Goal: Task Accomplishment & Management: Use online tool/utility

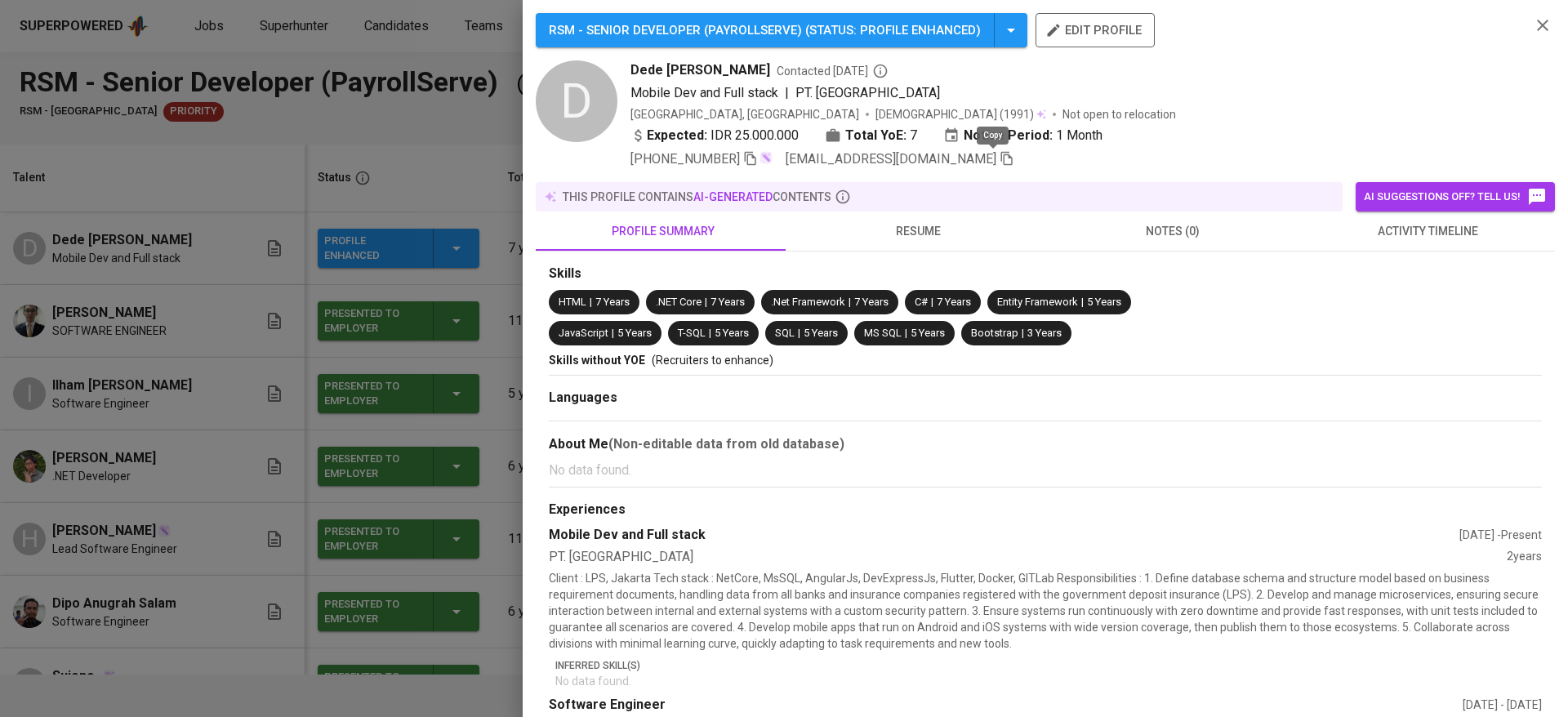
click at [1000, 160] on icon "button" at bounding box center [1006, 158] width 14 height 14
click at [385, 139] on div at bounding box center [784, 358] width 1568 height 717
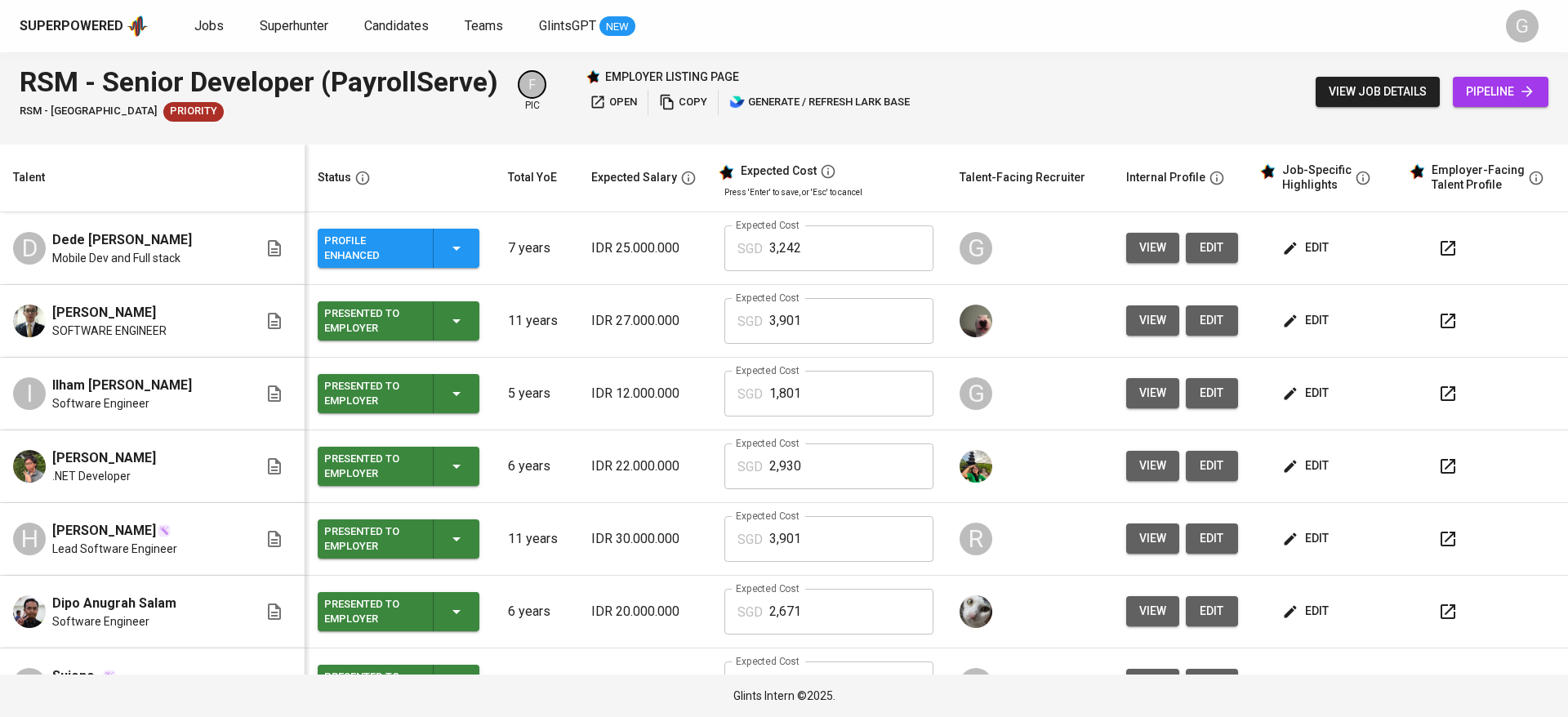
click at [1497, 101] on span "pipeline" at bounding box center [1501, 91] width 69 height 20
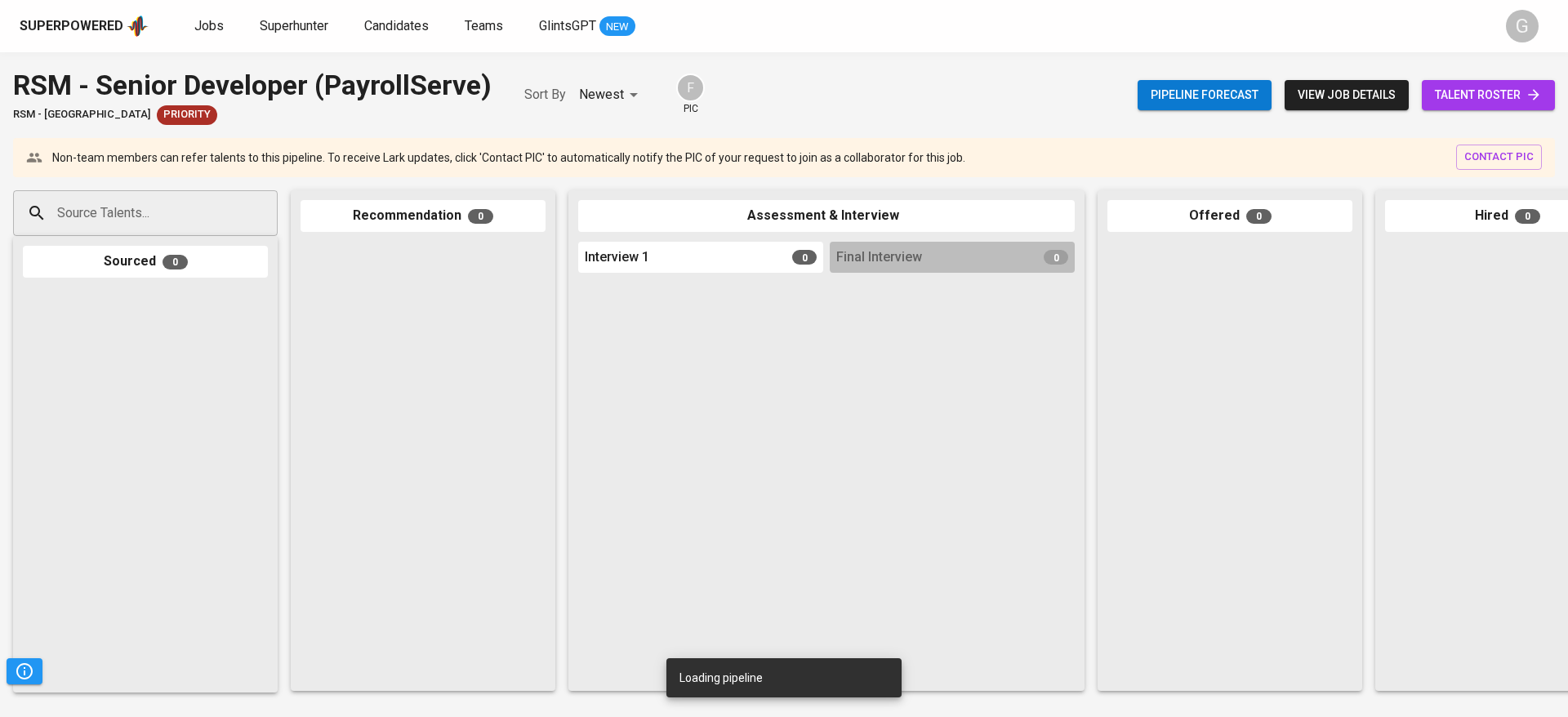
click at [202, 213] on input "Source Talents..." at bounding box center [138, 213] width 172 height 31
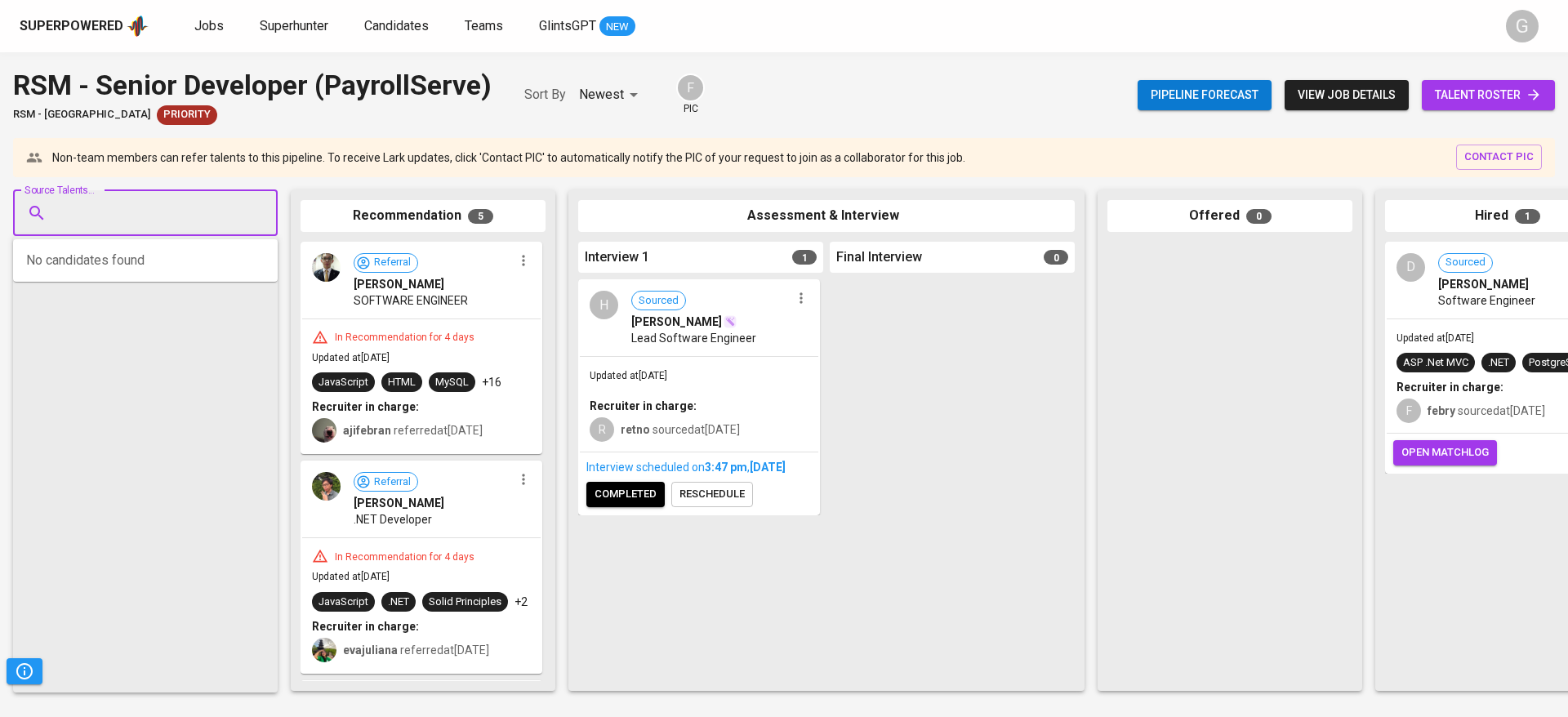
paste input "[EMAIL_ADDRESS][DOMAIN_NAME]"
type input "[EMAIL_ADDRESS][DOMAIN_NAME]"
click at [203, 285] on span "[EMAIL_ADDRESS][DOMAIN_NAME]" at bounding box center [145, 291] width 153 height 16
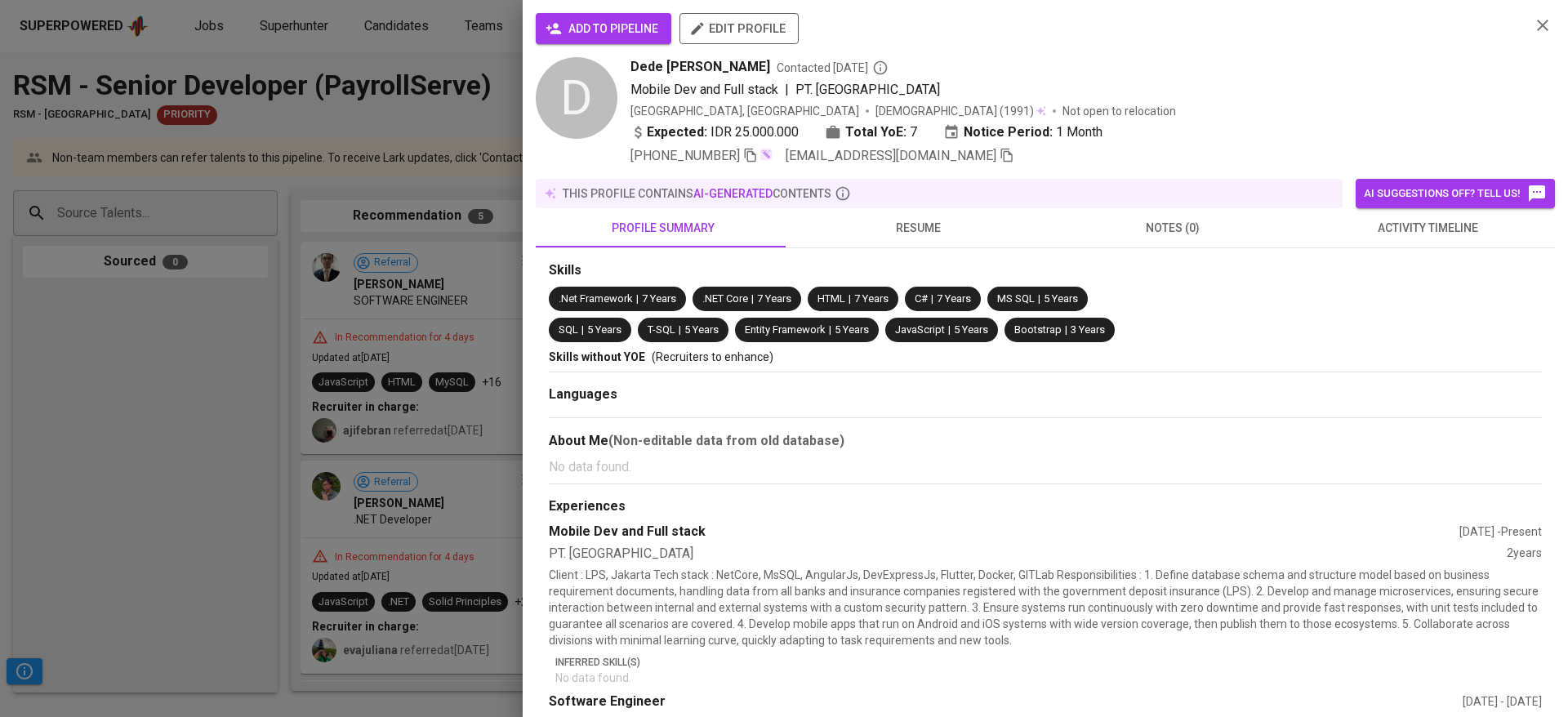
scroll to position [0, 0]
click at [605, 29] on span "add to pipeline" at bounding box center [604, 29] width 109 height 20
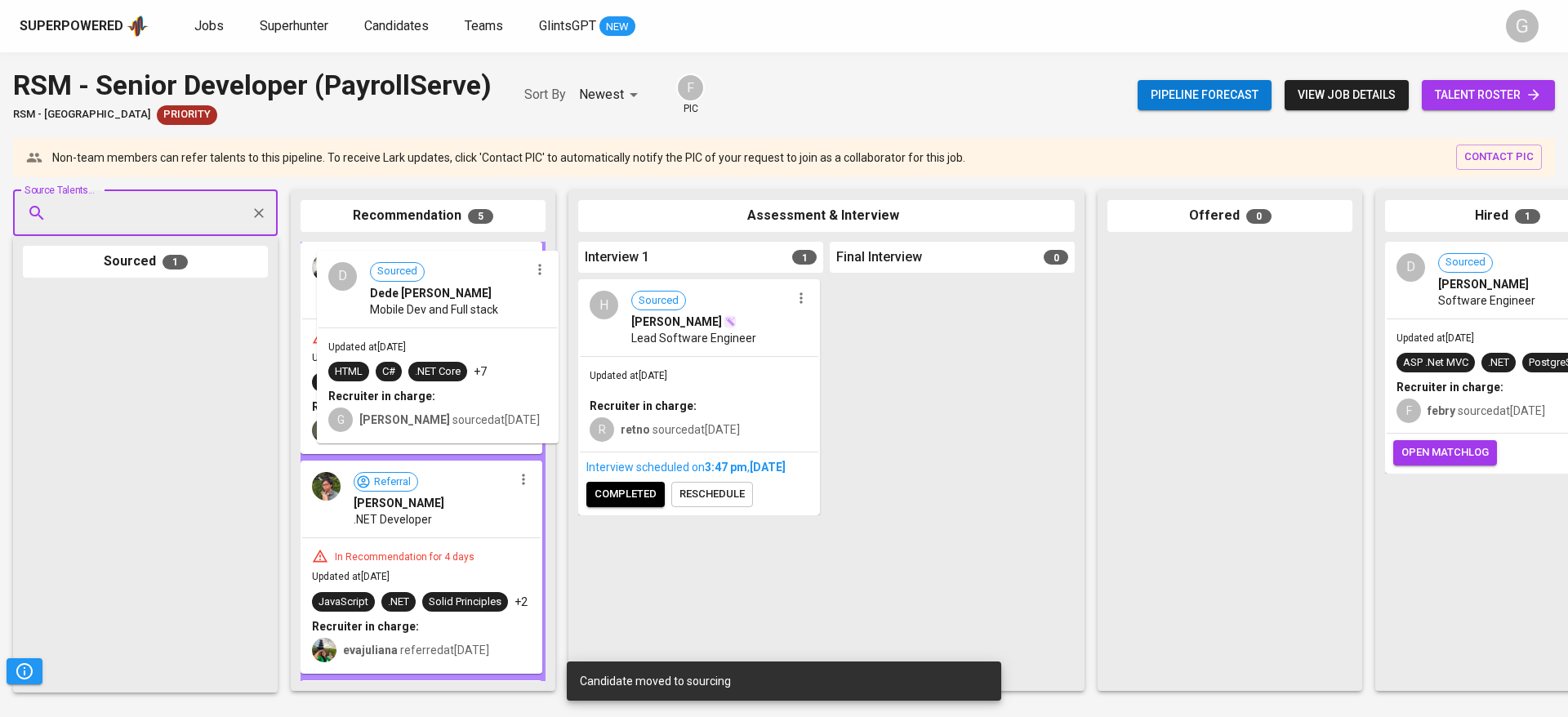
drag, startPoint x: 167, startPoint y: 374, endPoint x: 473, endPoint y: 337, distance: 308.2
